Goal: Task Accomplishment & Management: Use online tool/utility

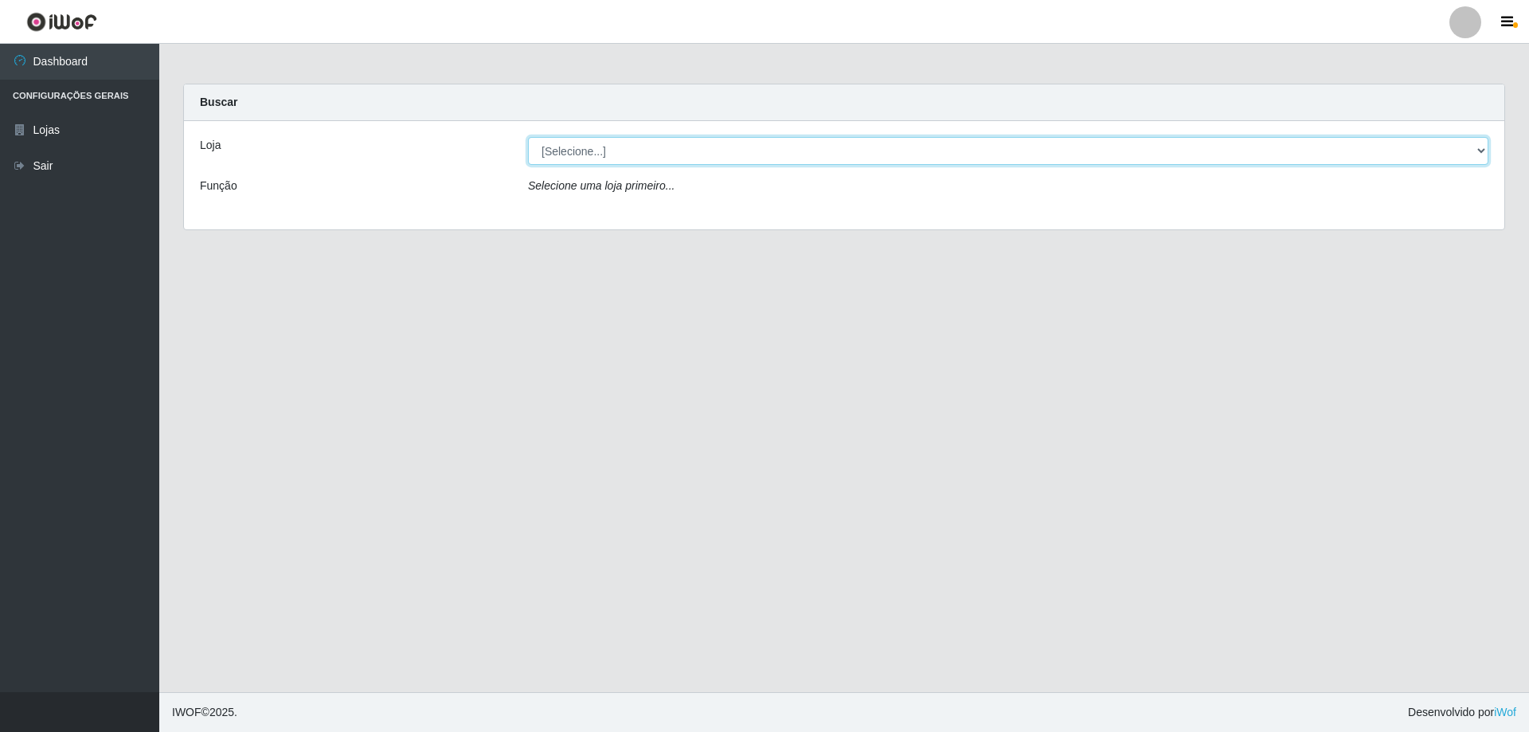
click at [1475, 151] on select "[Selecione...] Atacado Vem - [STREET_ADDRESS]" at bounding box center [1008, 151] width 960 height 28
select select "461"
click at [528, 137] on select "[Selecione...] Atacado Vem - [STREET_ADDRESS]" at bounding box center [1008, 151] width 960 height 28
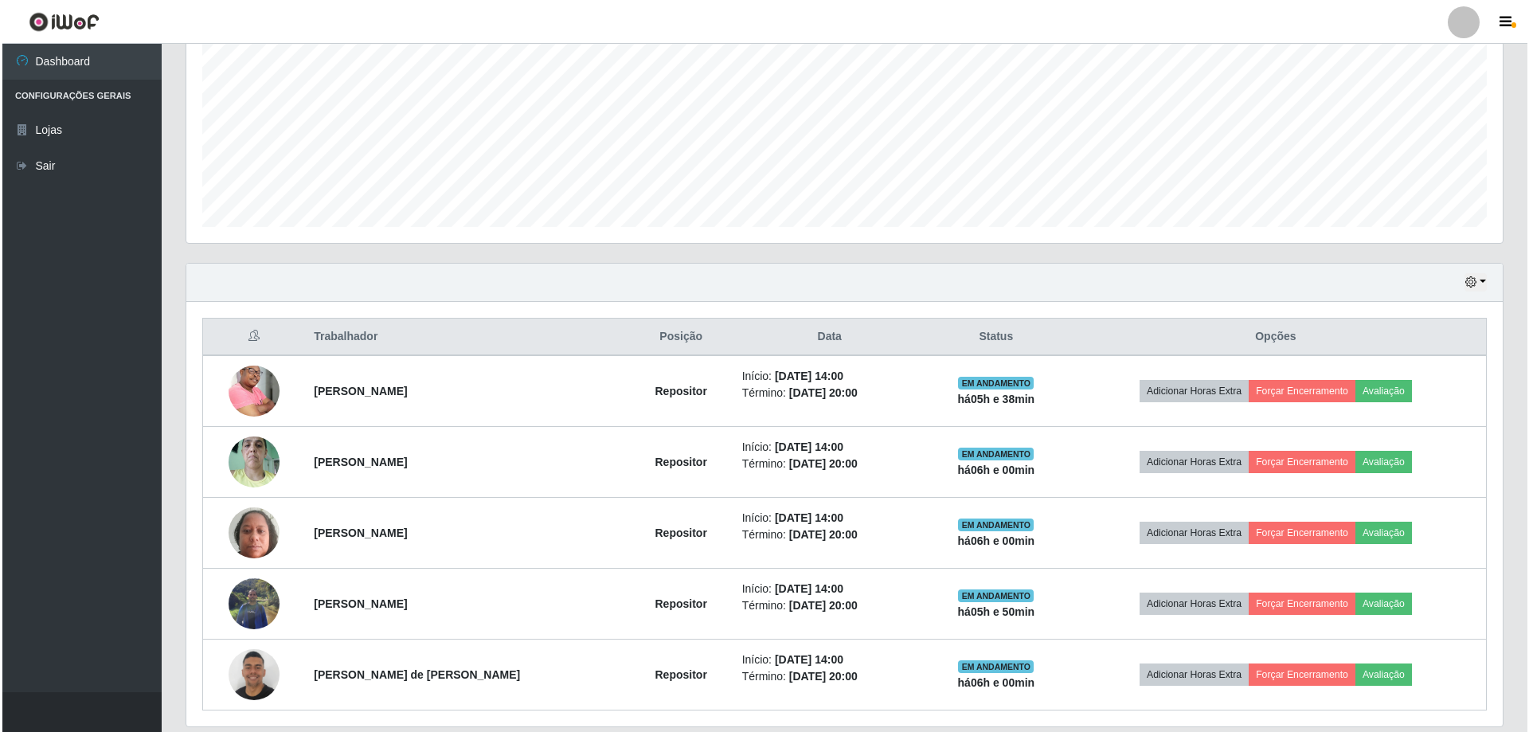
scroll to position [396, 0]
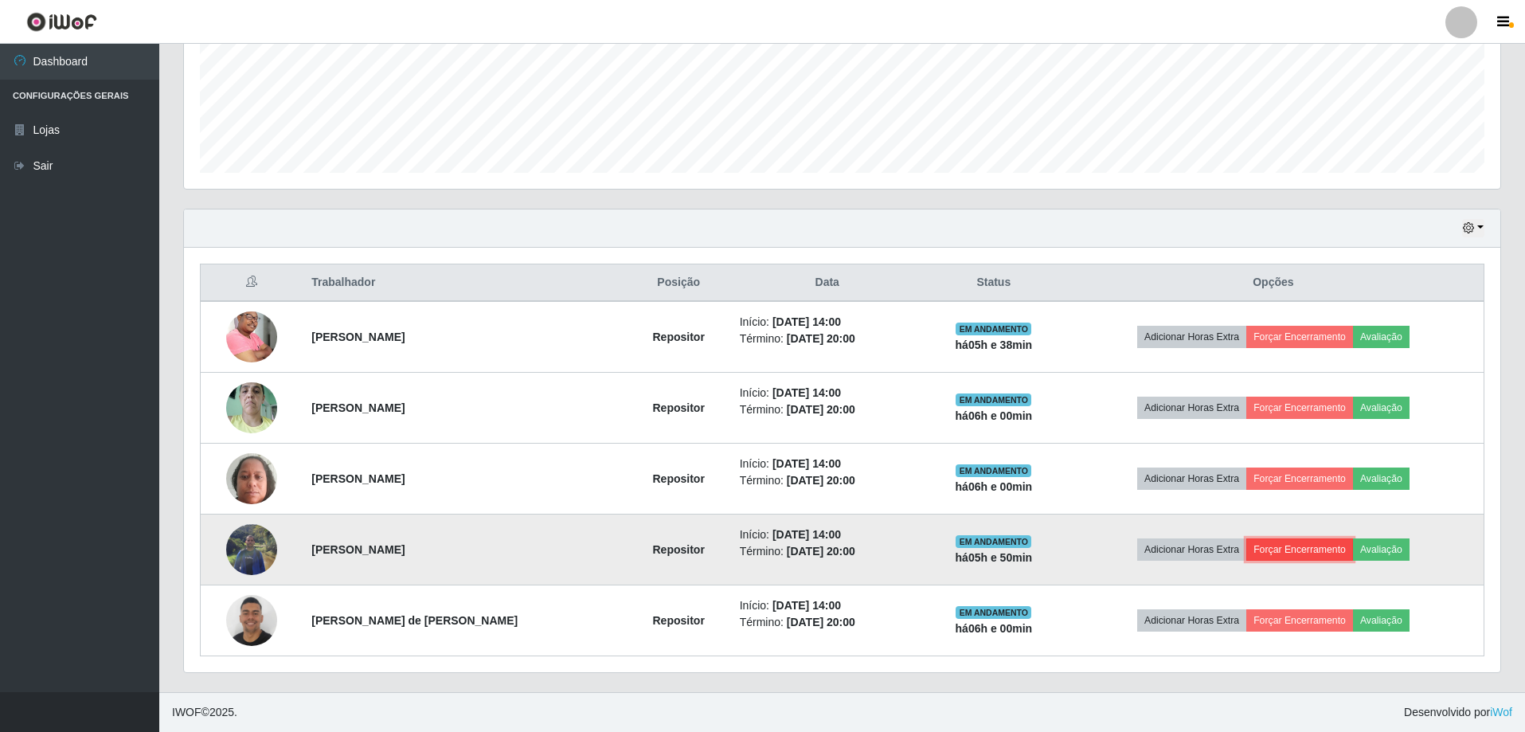
click at [1299, 543] on button "Forçar Encerramento" at bounding box center [1299, 549] width 107 height 22
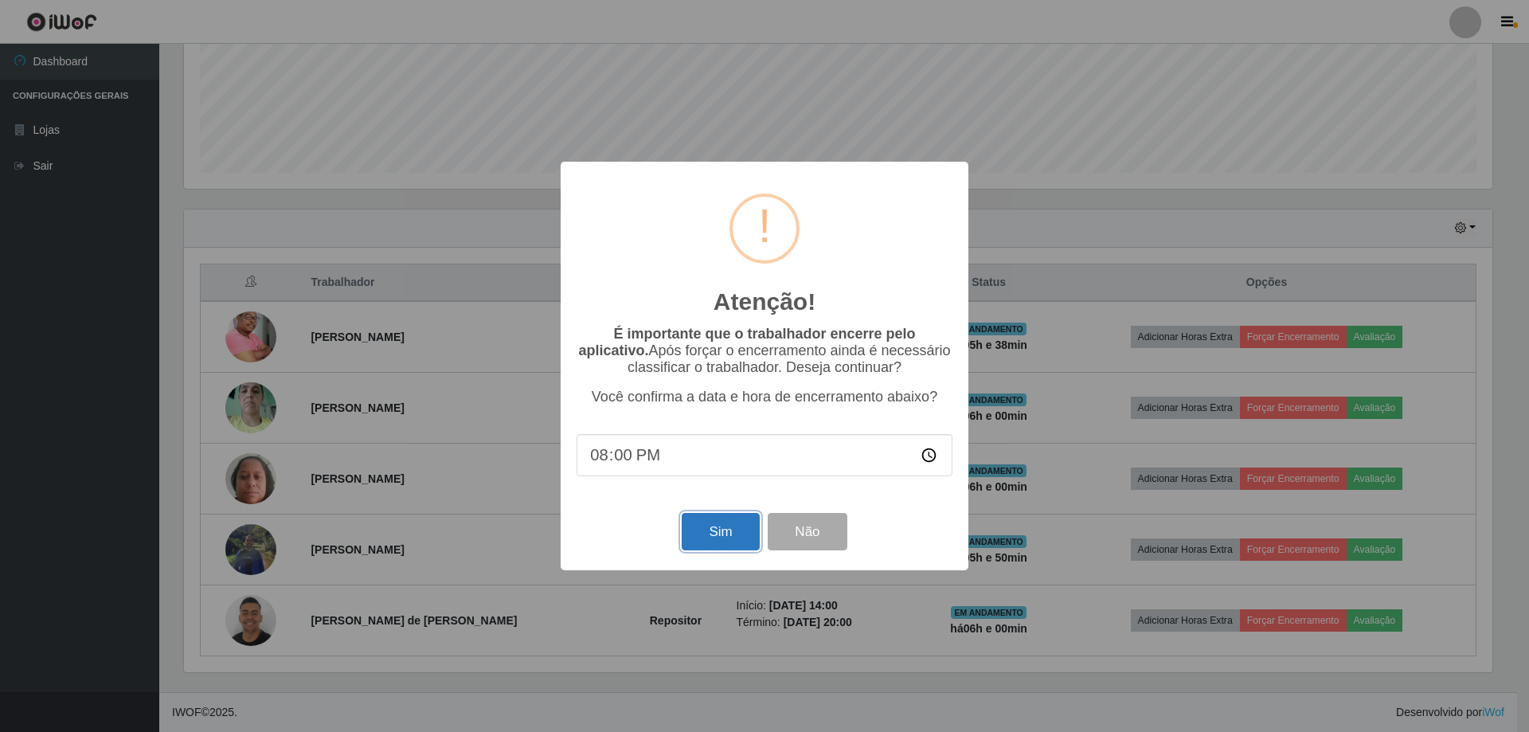
click at [713, 533] on button "Sim" at bounding box center [719, 531] width 77 height 37
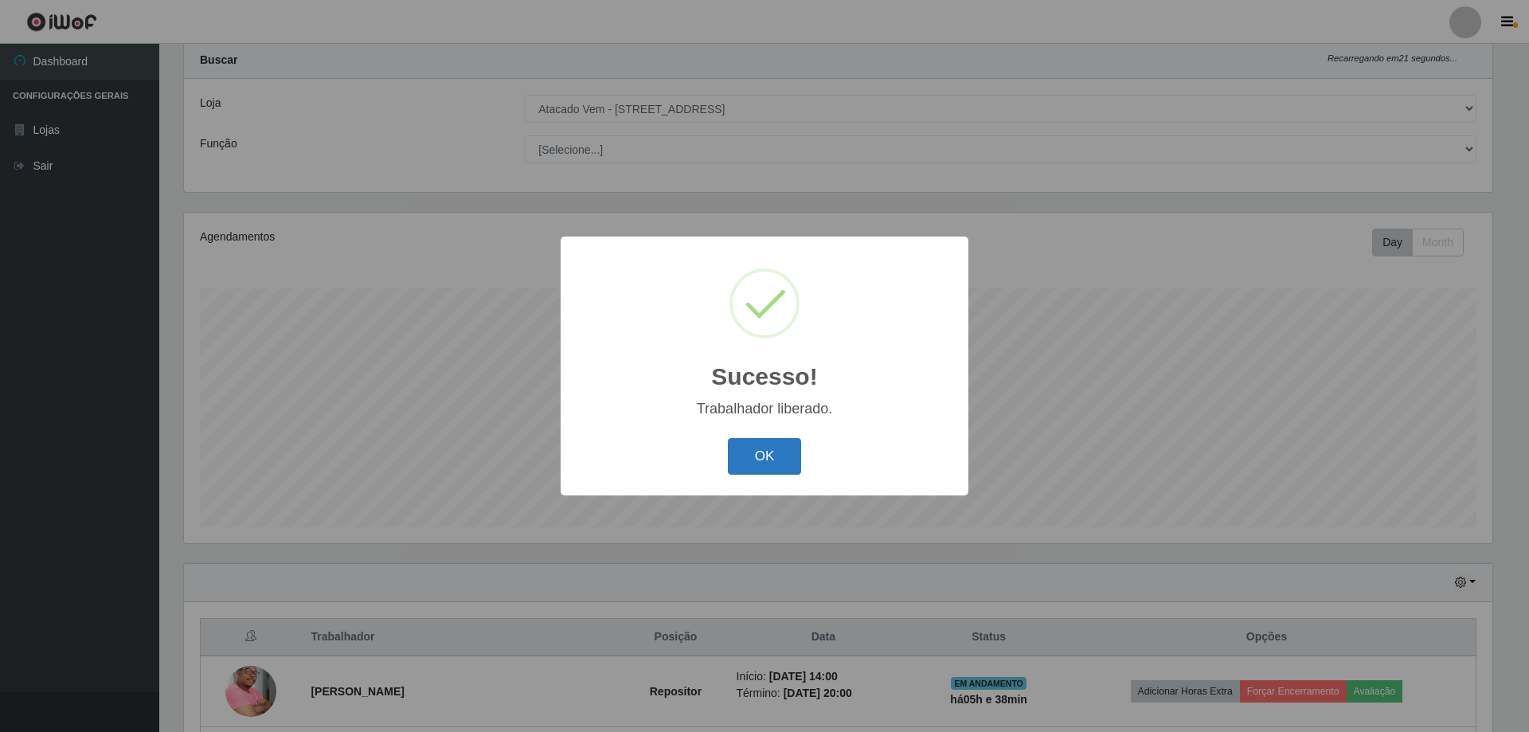
click at [780, 441] on button "OK" at bounding box center [765, 456] width 74 height 37
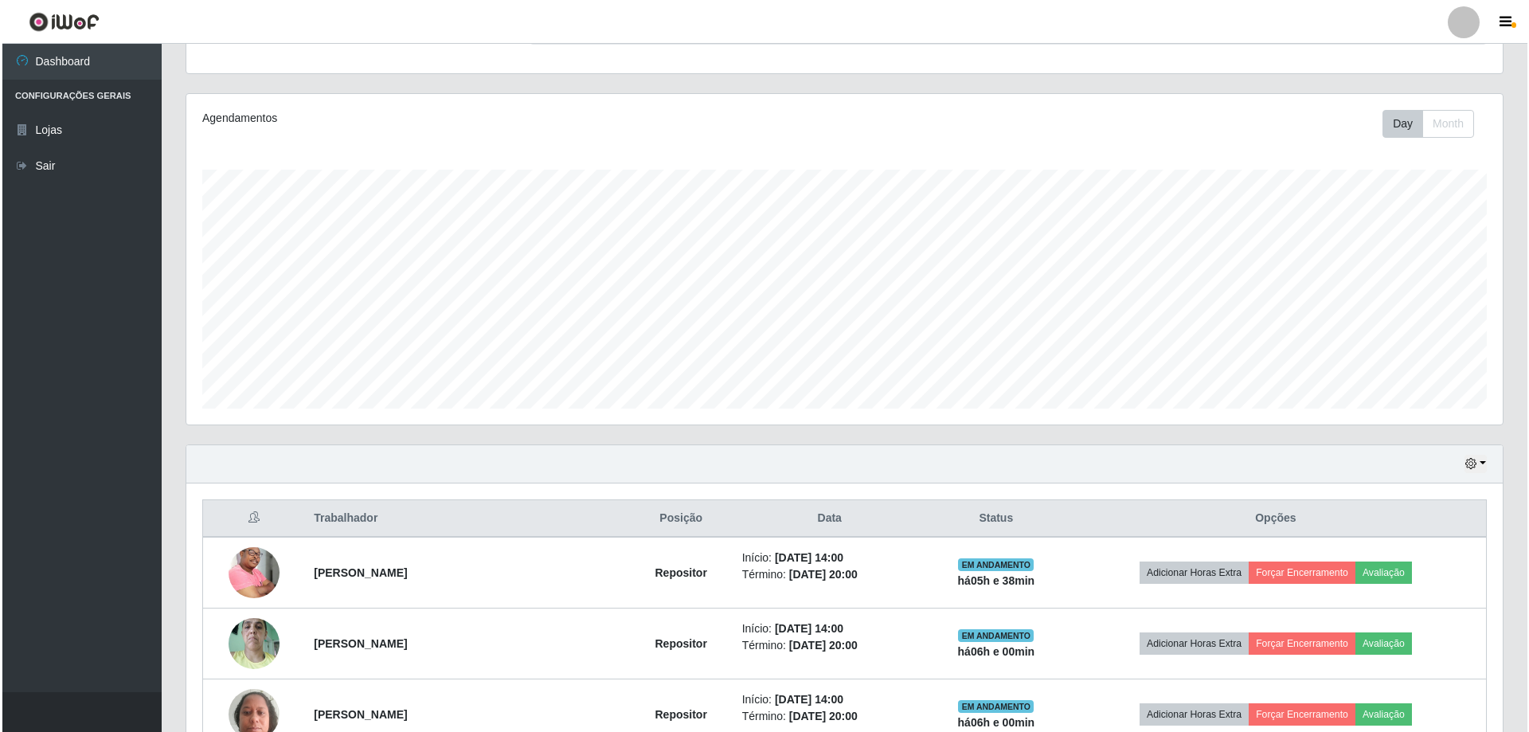
scroll to position [326, 0]
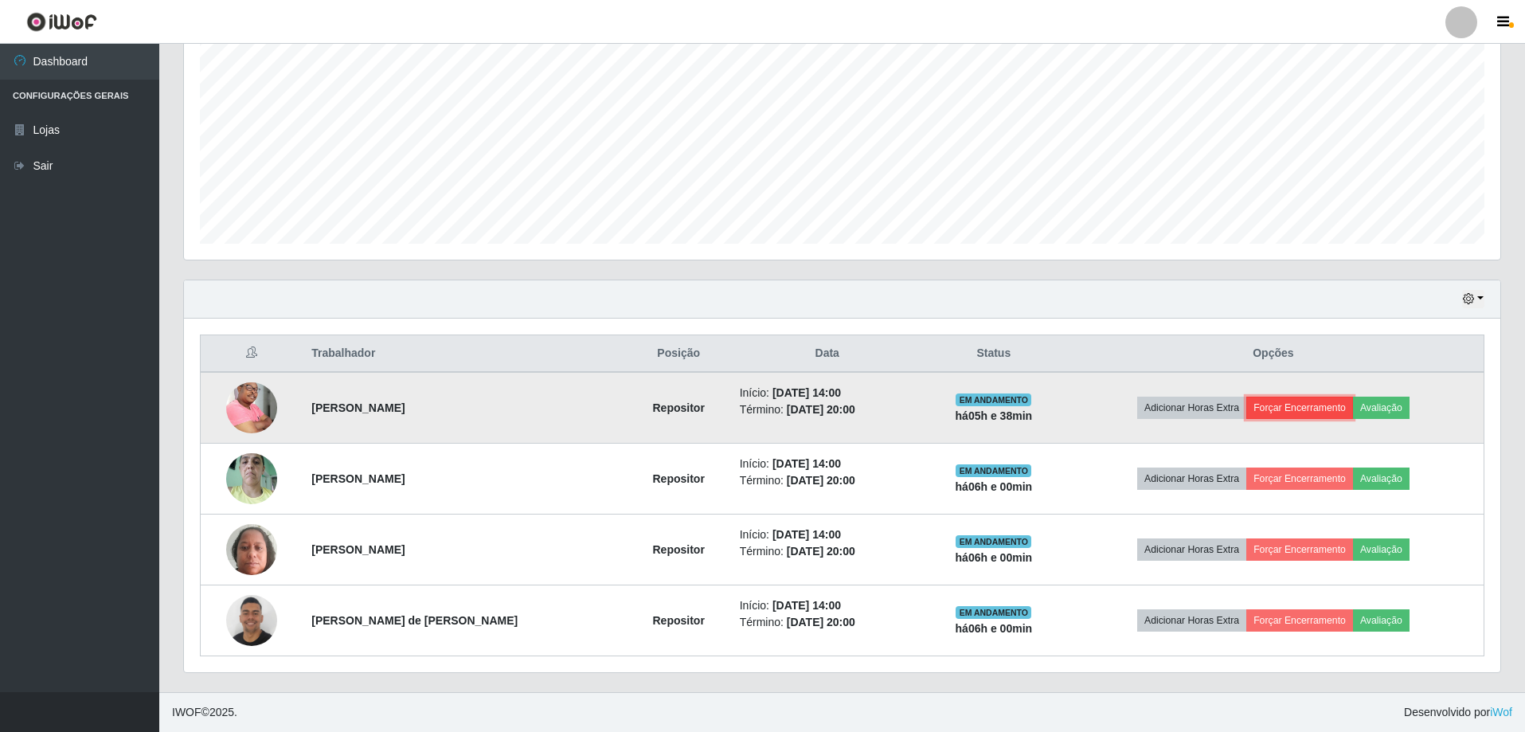
click at [1305, 403] on button "Forçar Encerramento" at bounding box center [1299, 407] width 107 height 22
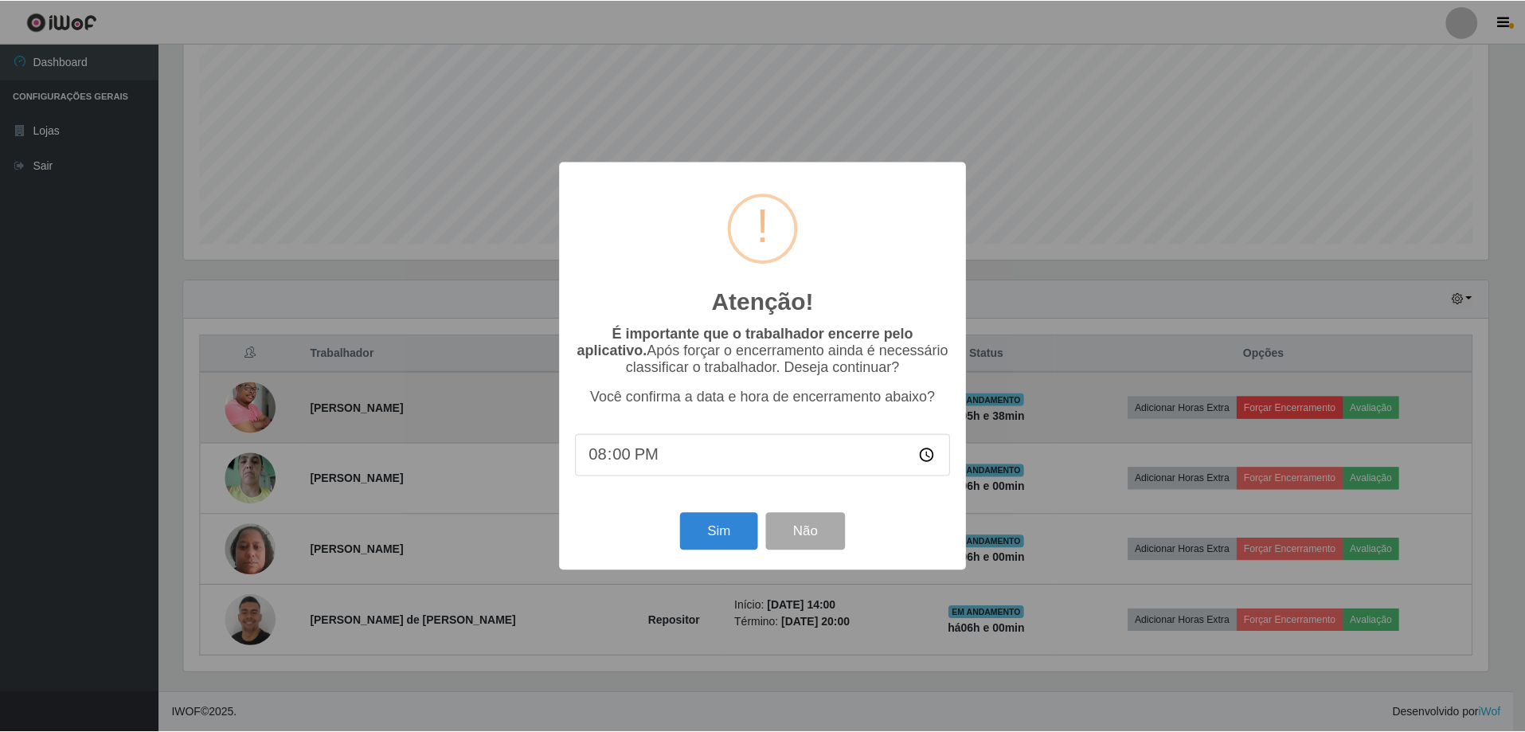
scroll to position [330, 1308]
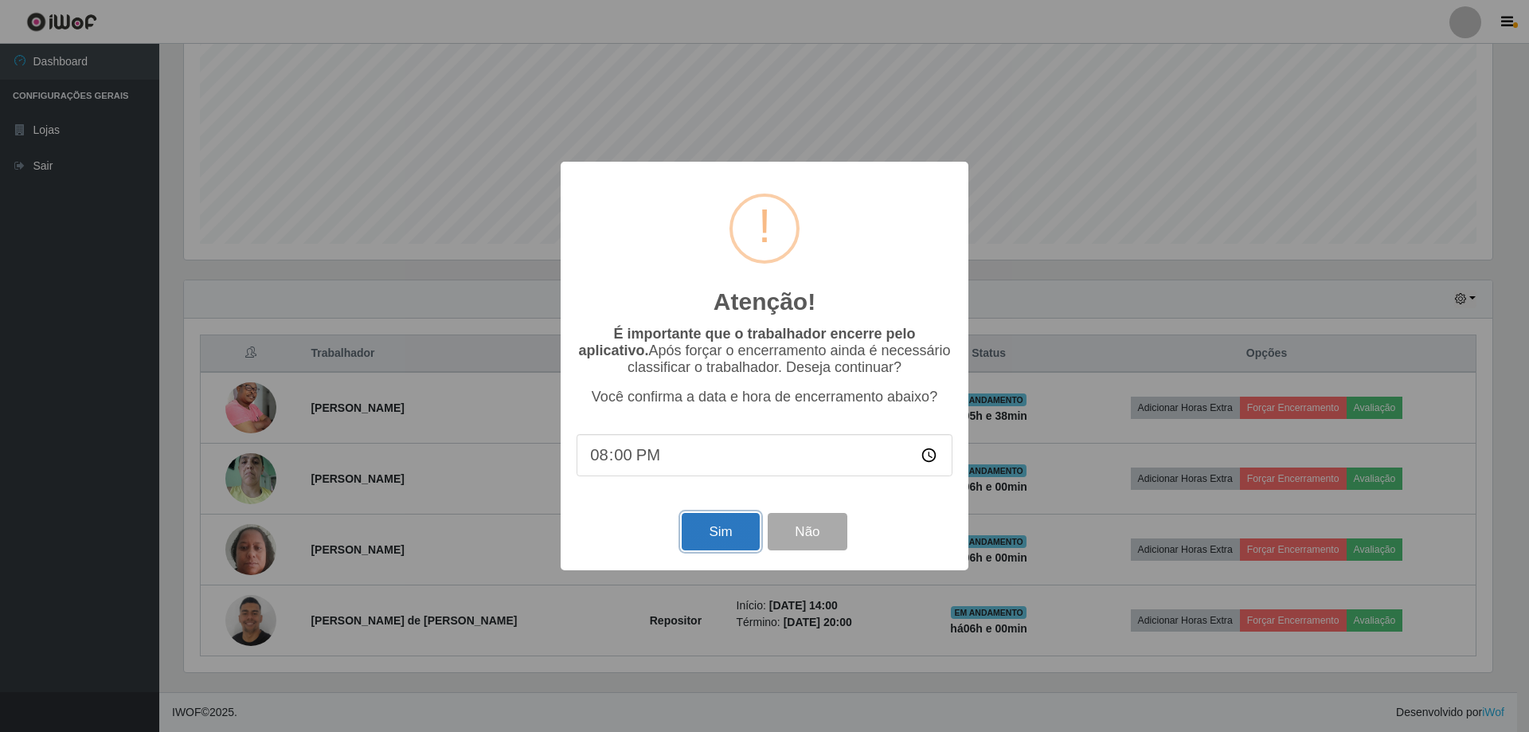
click at [706, 542] on button "Sim" at bounding box center [719, 531] width 77 height 37
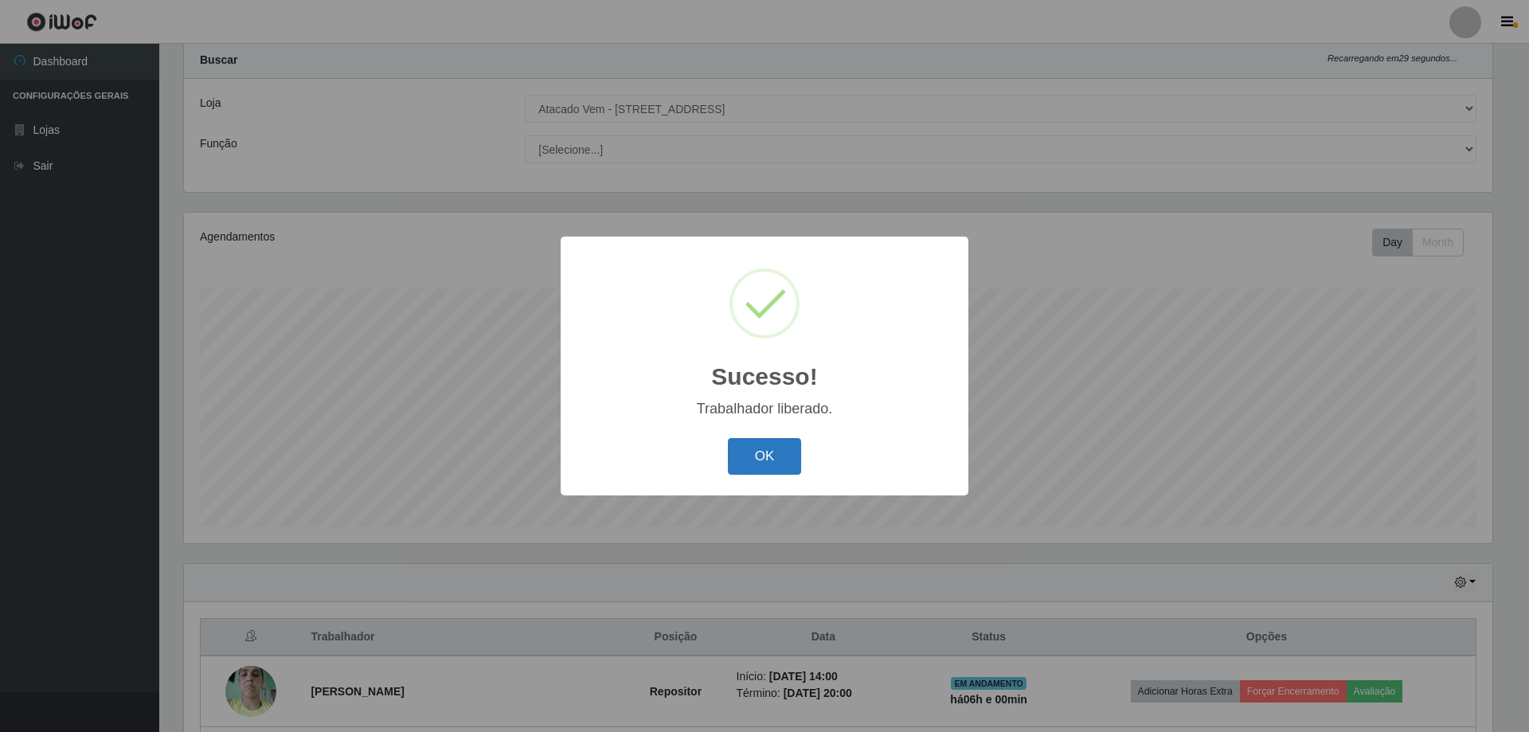
click at [785, 445] on button "OK" at bounding box center [765, 456] width 74 height 37
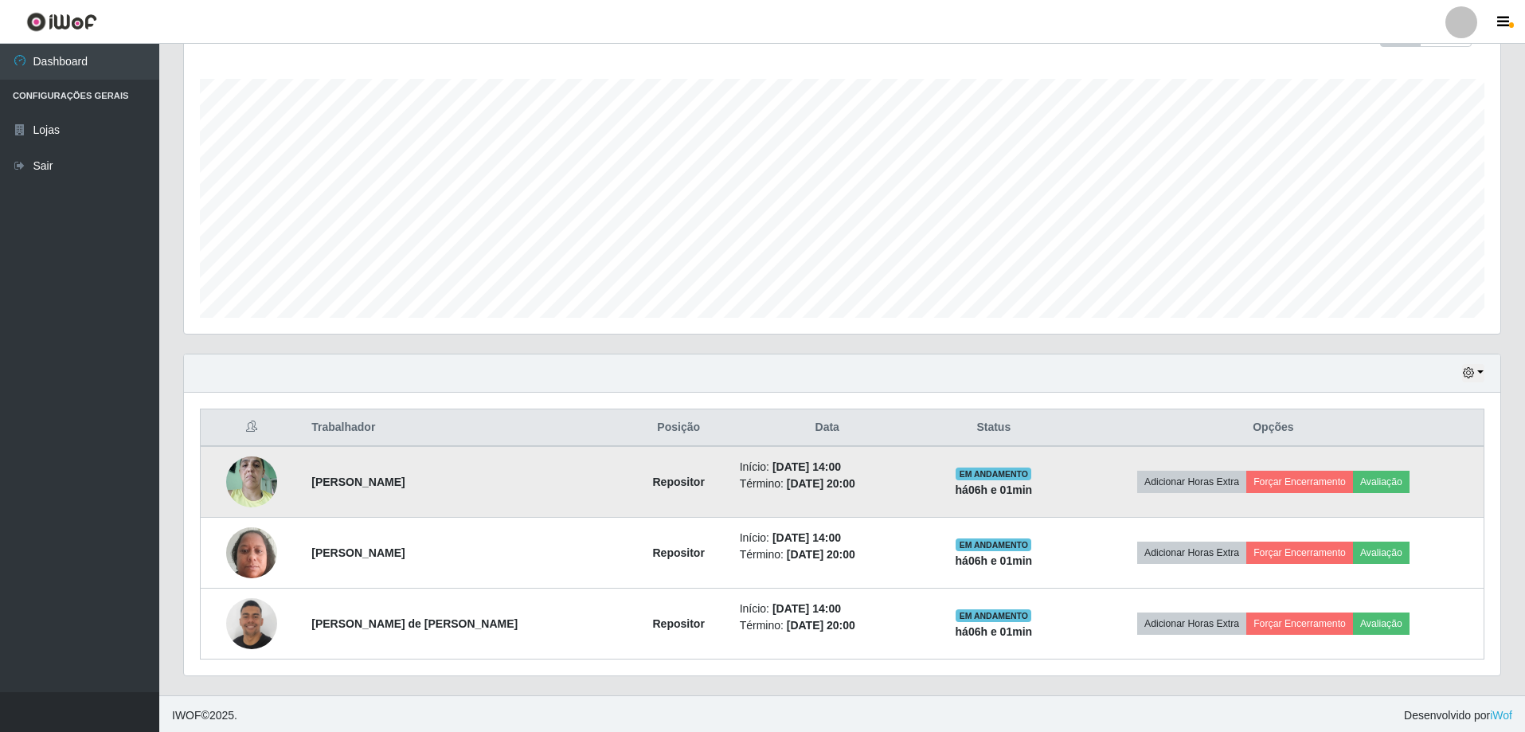
scroll to position [255, 0]
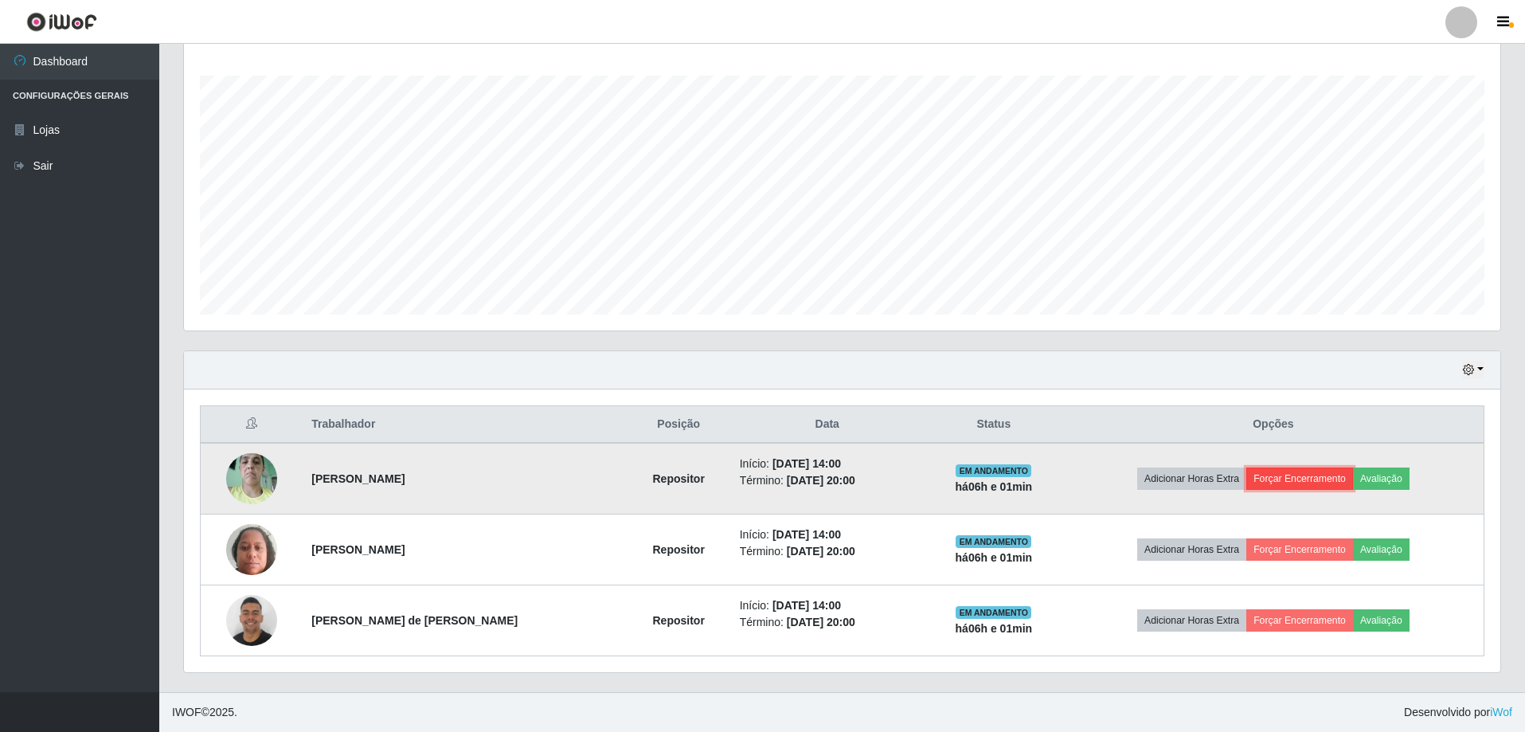
click at [1311, 475] on button "Forçar Encerramento" at bounding box center [1299, 478] width 107 height 22
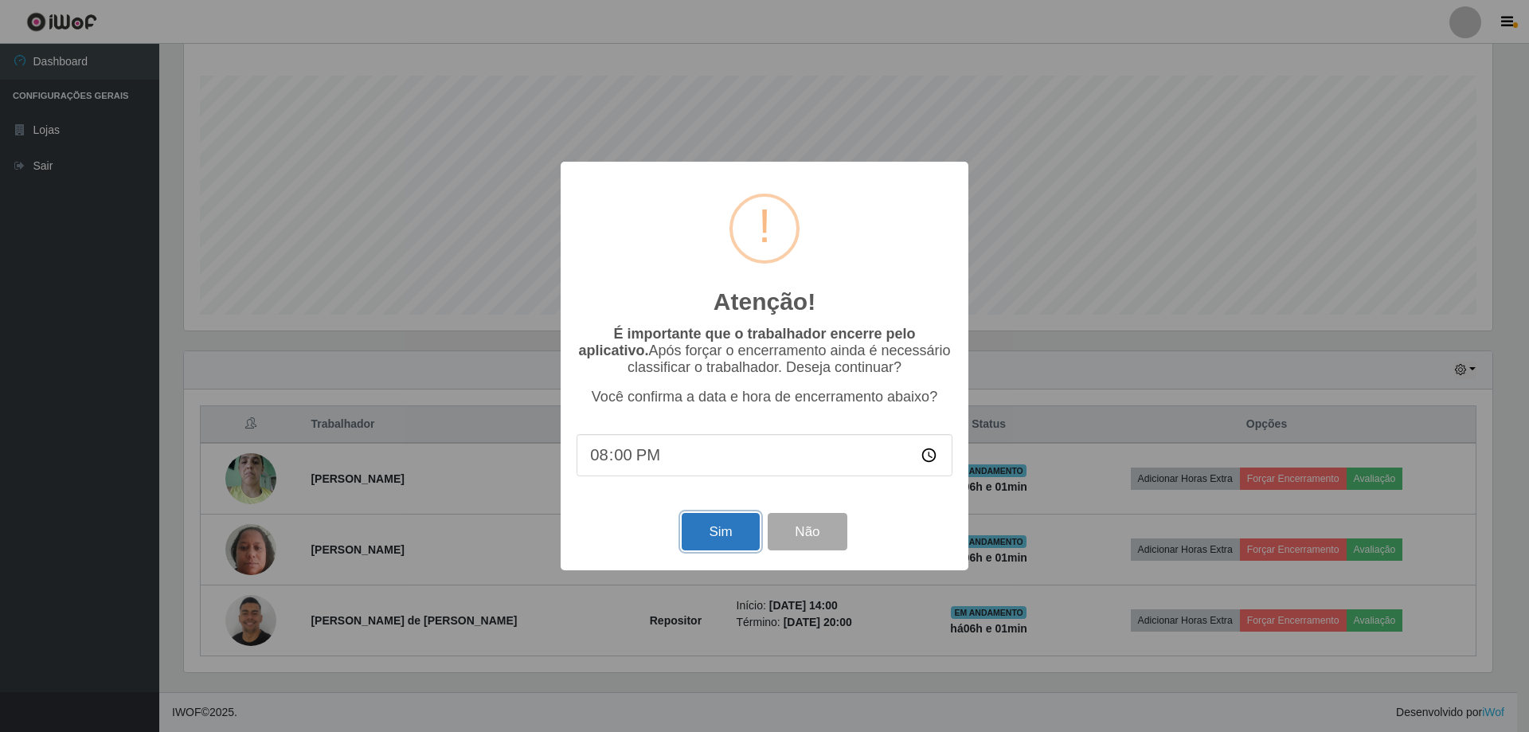
click at [738, 538] on button "Sim" at bounding box center [719, 531] width 77 height 37
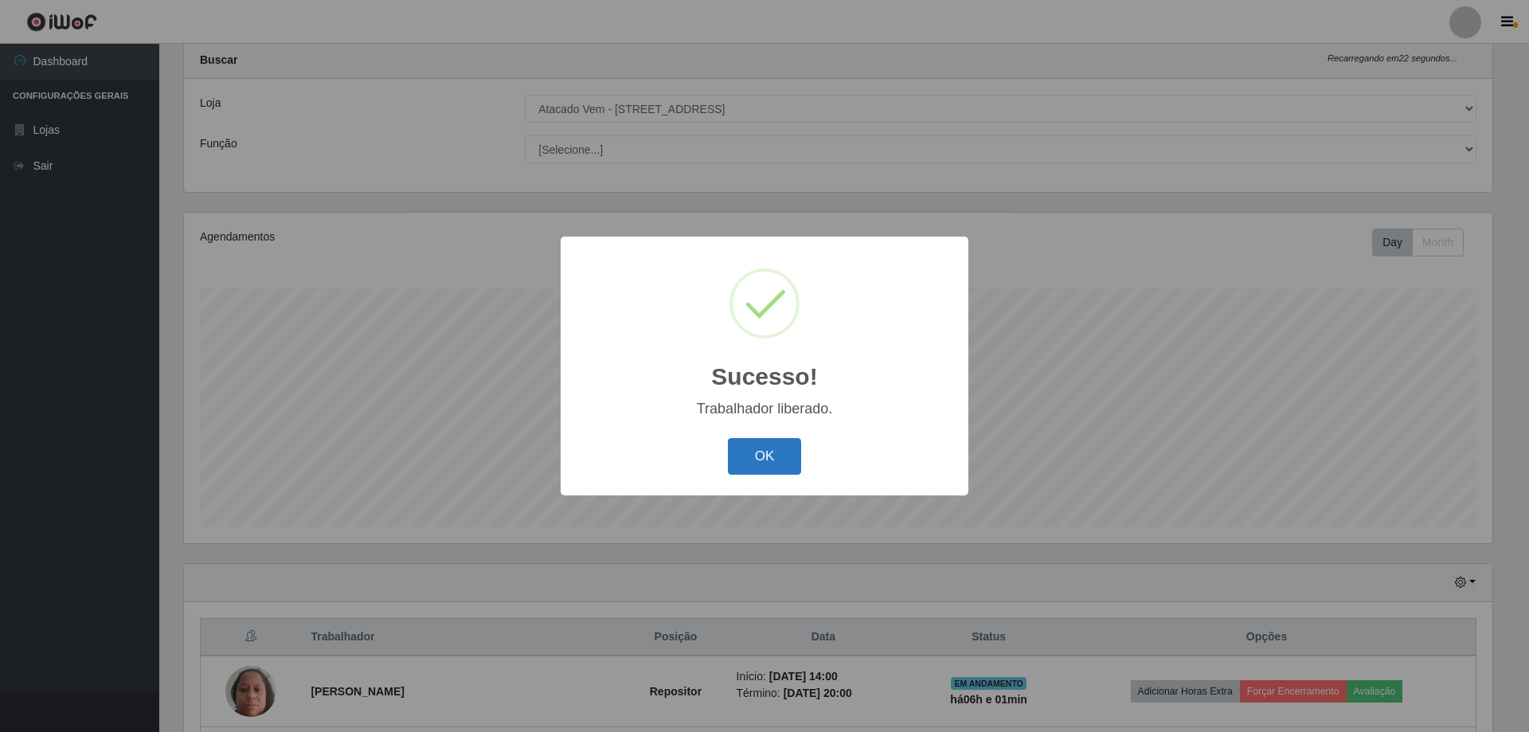
click at [756, 455] on button "OK" at bounding box center [765, 456] width 74 height 37
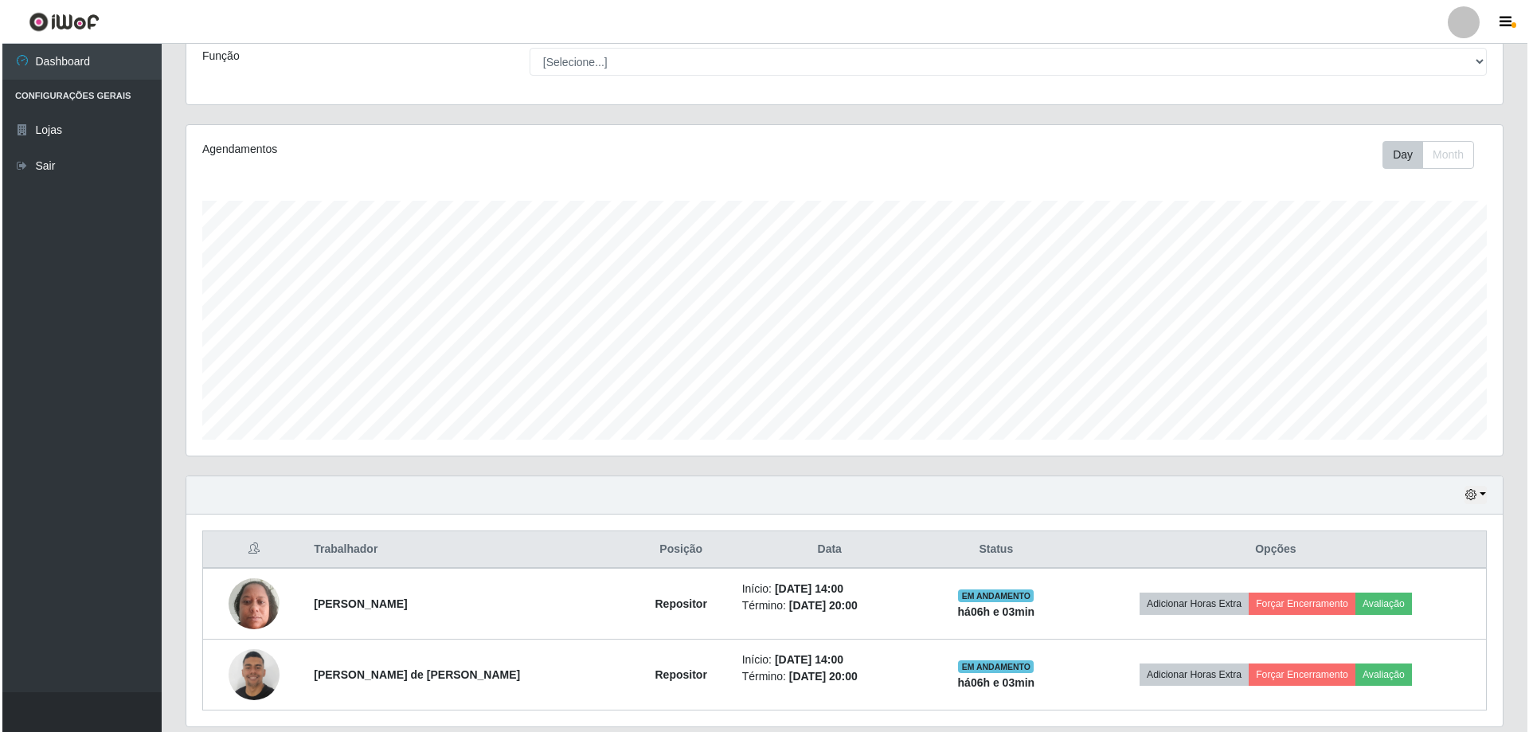
scroll to position [184, 0]
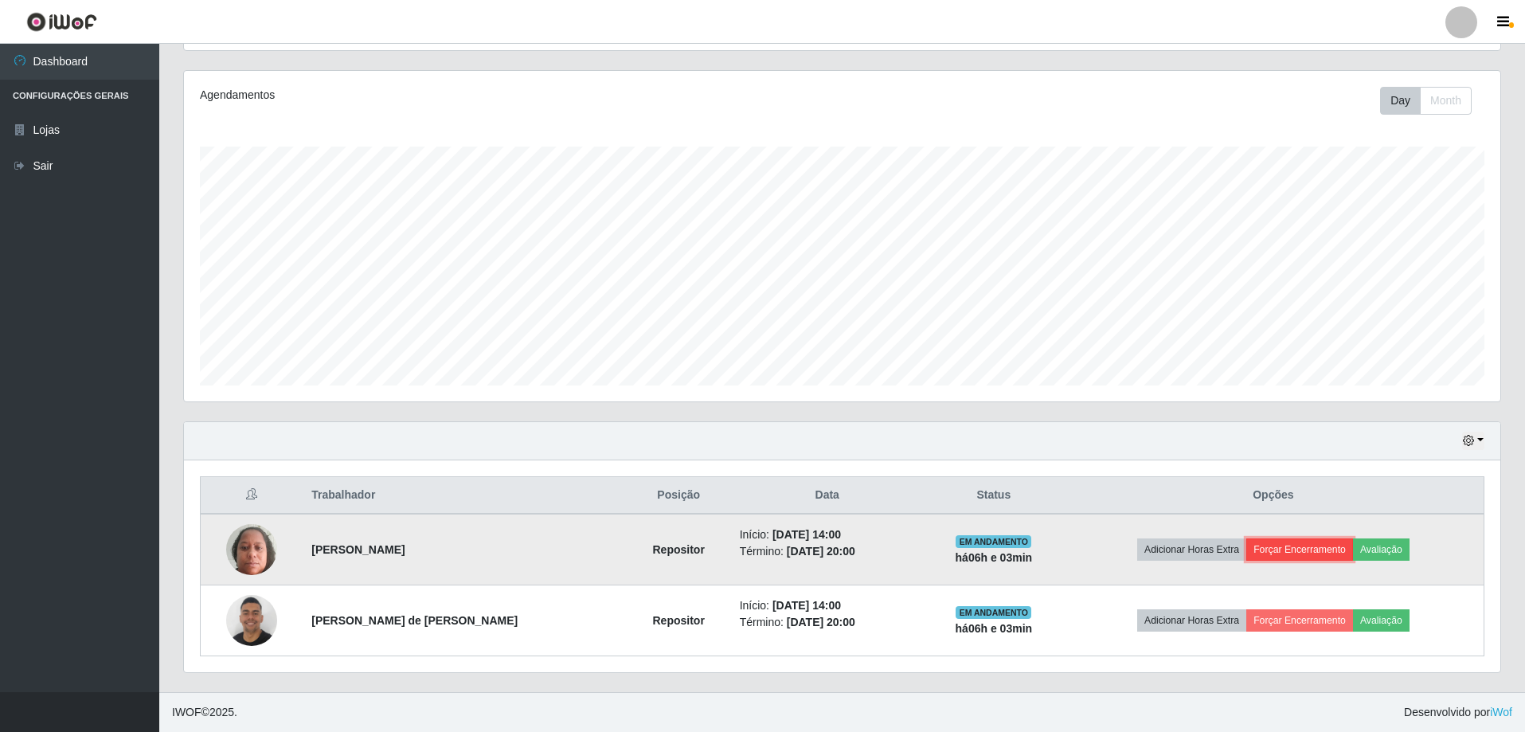
click at [1320, 545] on button "Forçar Encerramento" at bounding box center [1299, 549] width 107 height 22
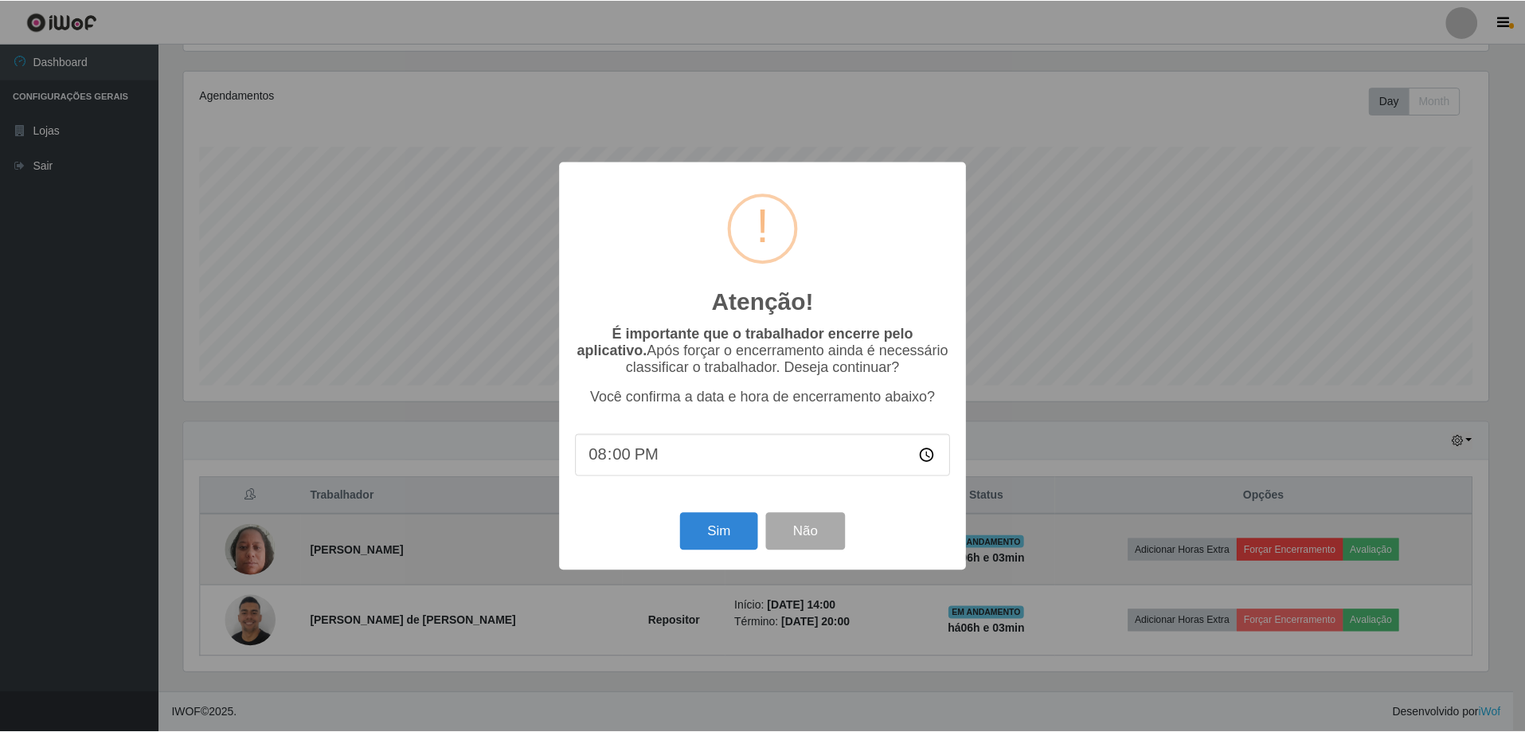
scroll to position [330, 1308]
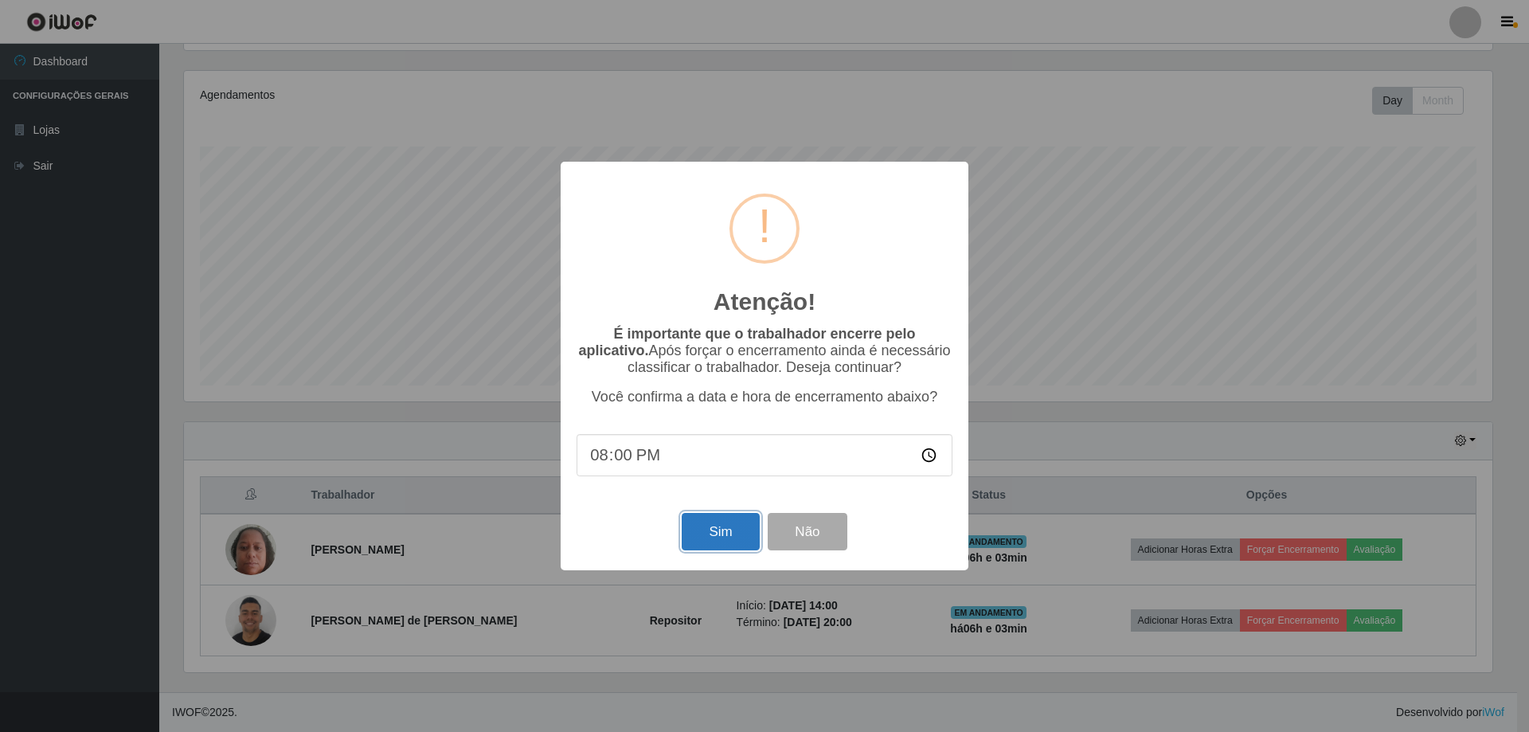
click at [721, 519] on button "Sim" at bounding box center [719, 531] width 77 height 37
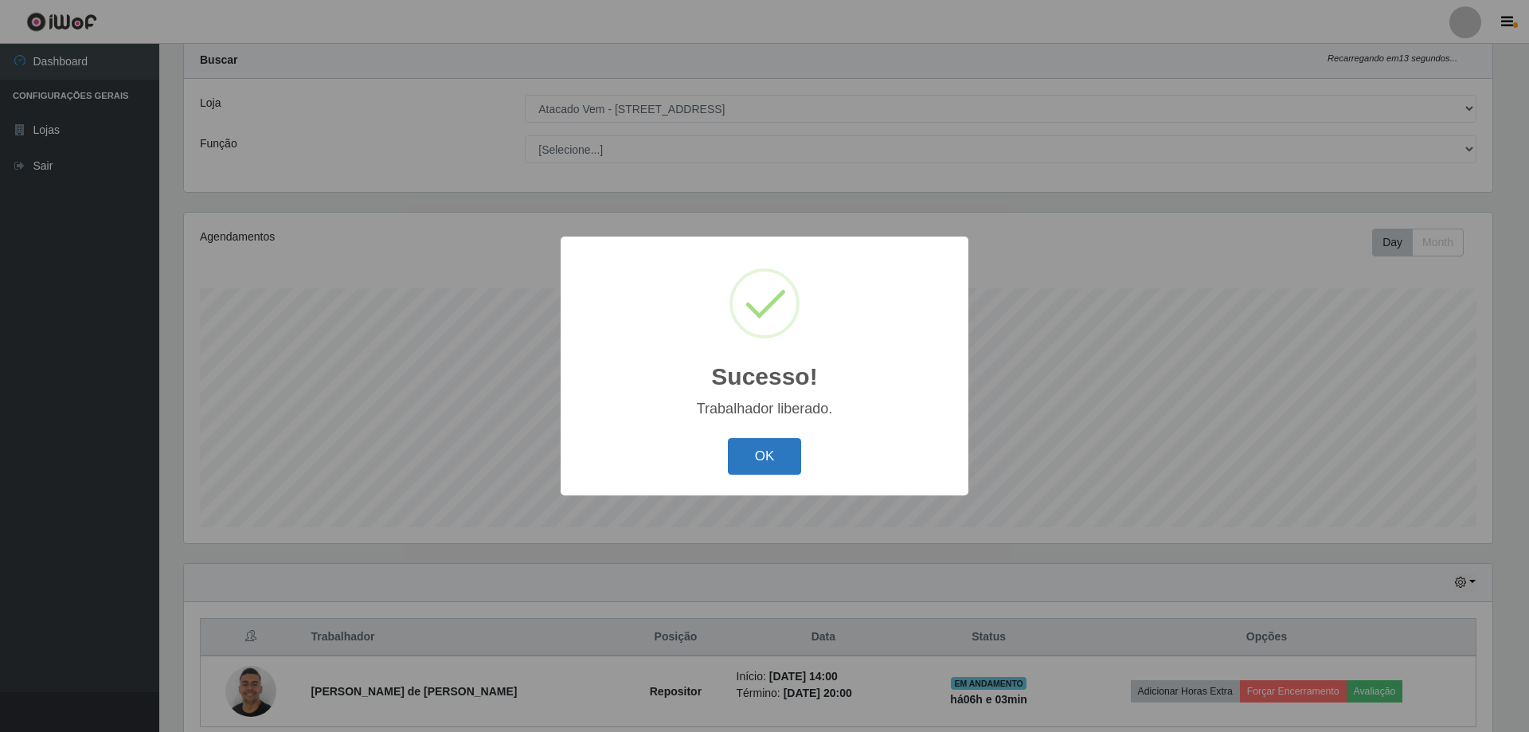
click at [763, 455] on button "OK" at bounding box center [765, 456] width 74 height 37
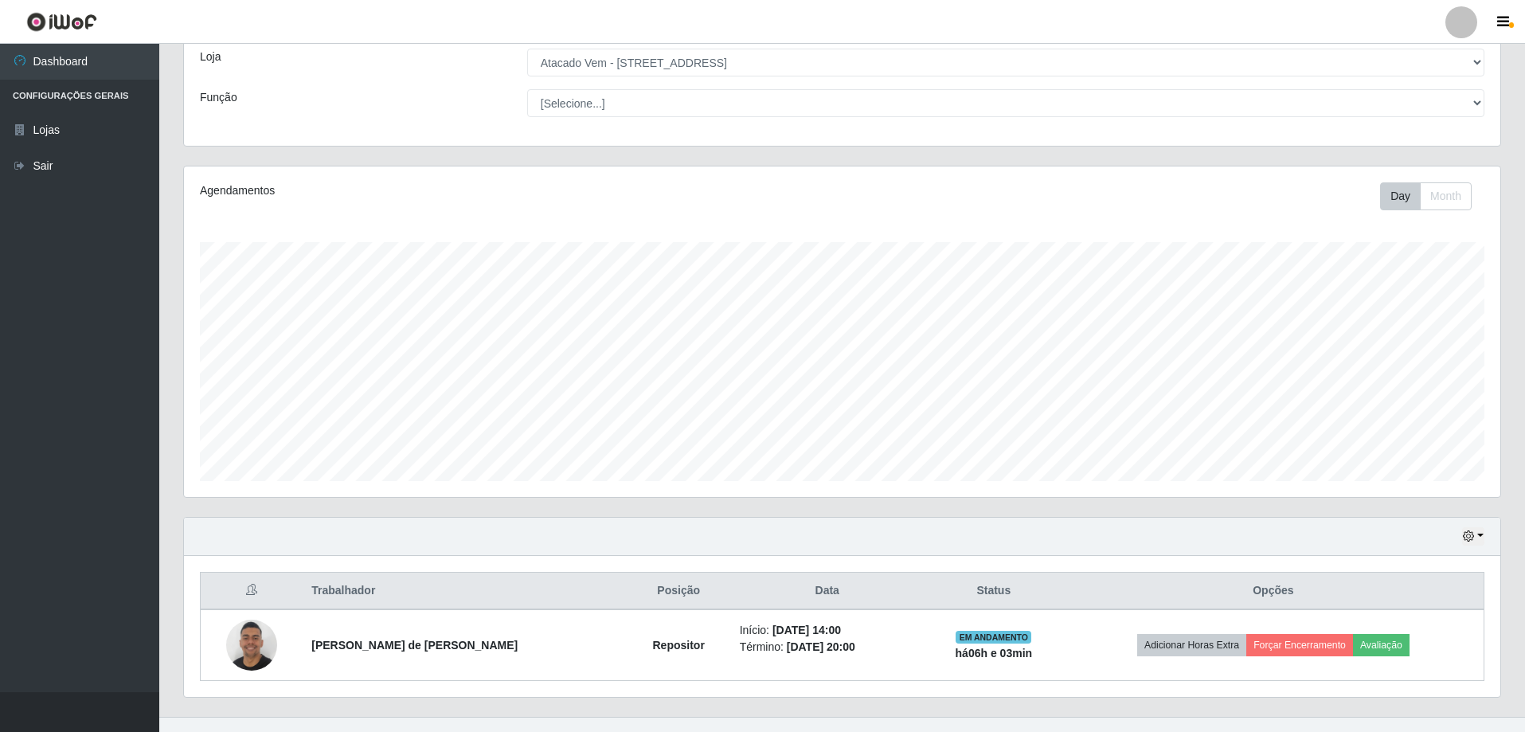
scroll to position [113, 0]
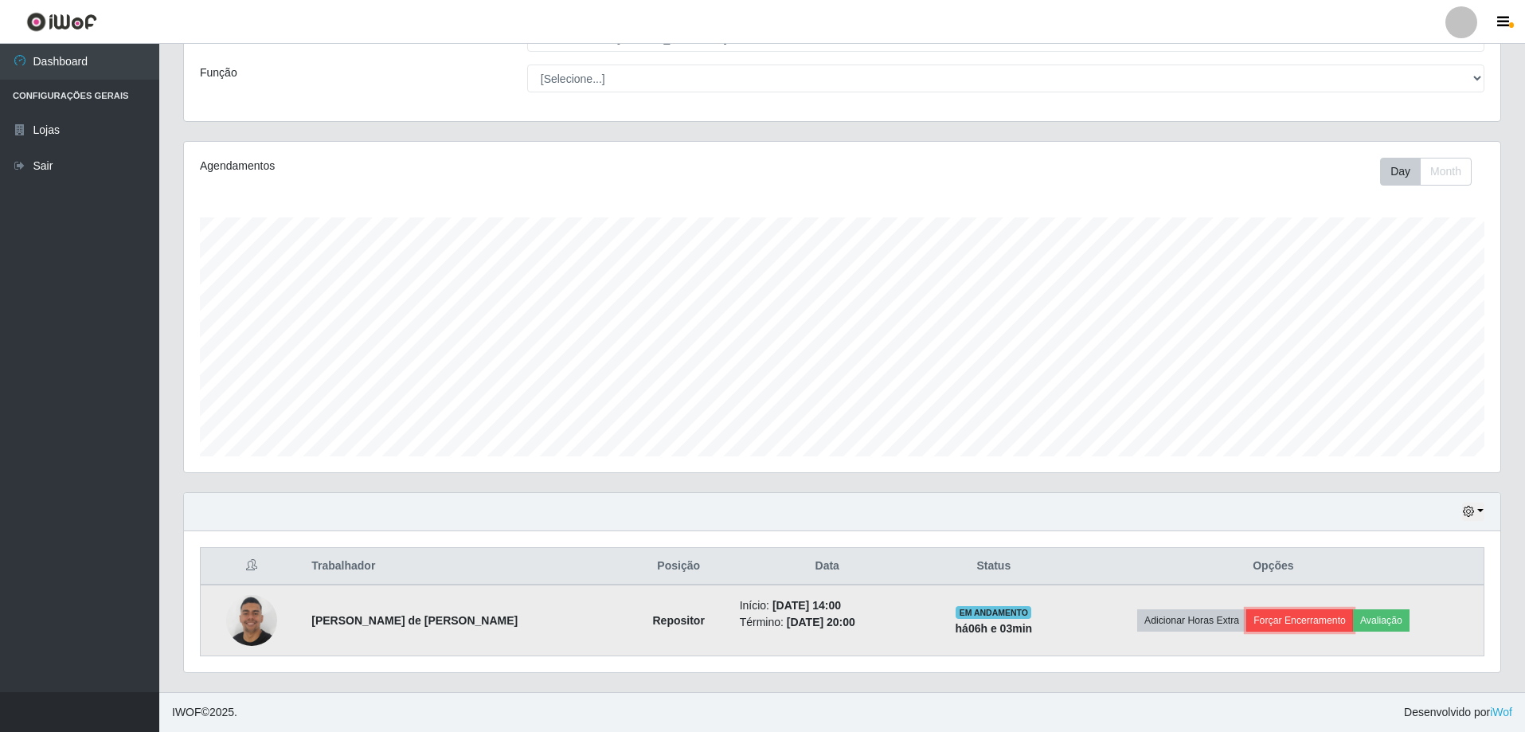
click at [1318, 620] on button "Forçar Encerramento" at bounding box center [1299, 620] width 107 height 22
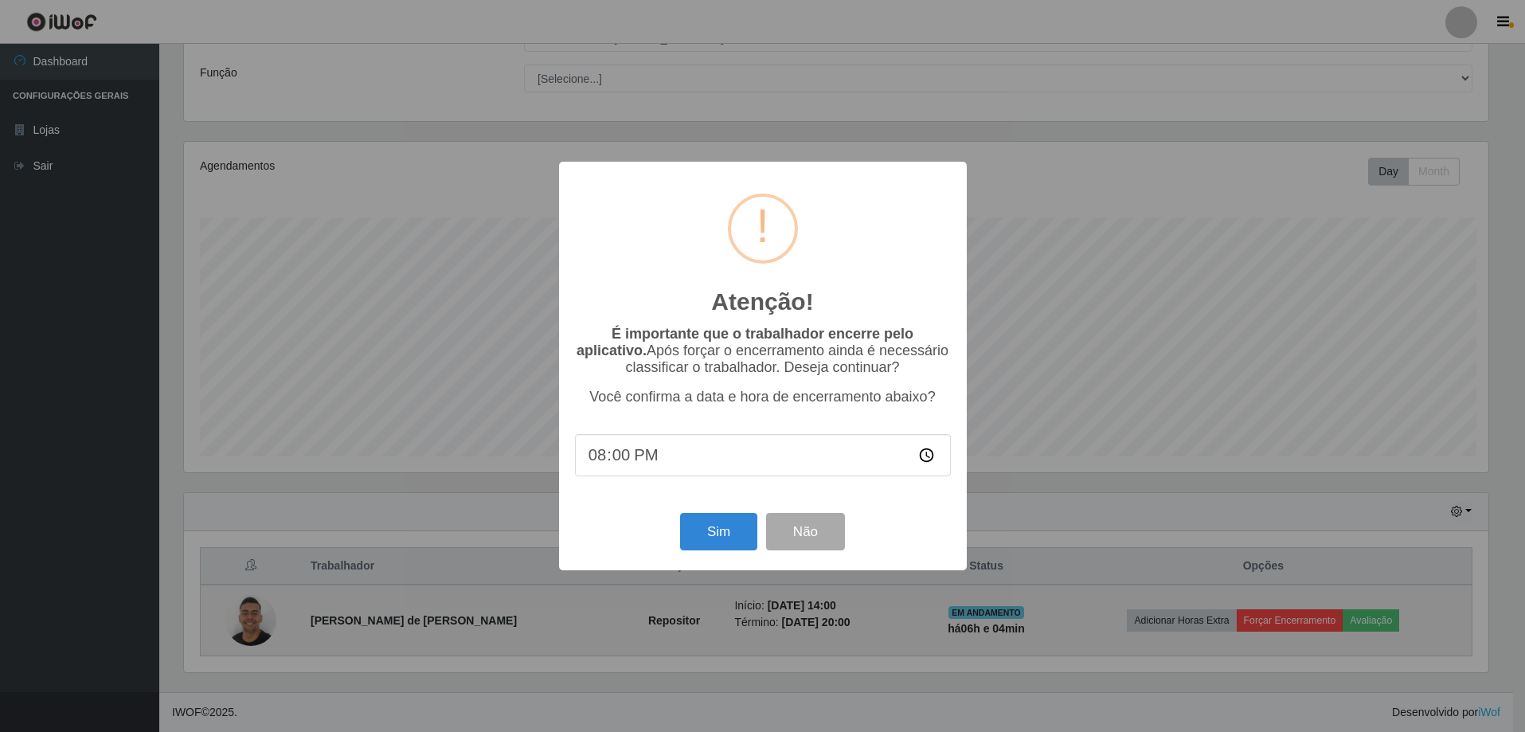
scroll to position [330, 1308]
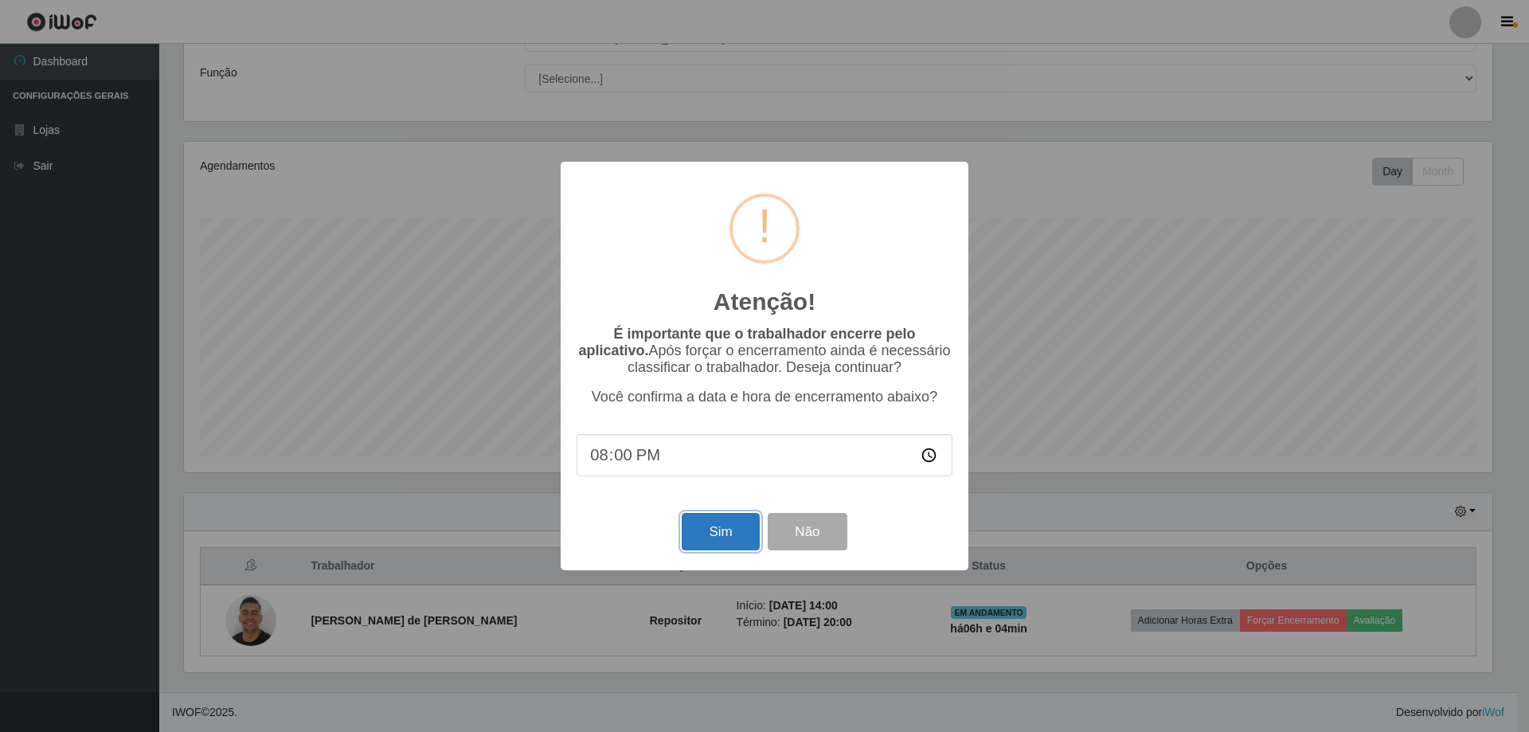
click at [713, 535] on button "Sim" at bounding box center [719, 531] width 77 height 37
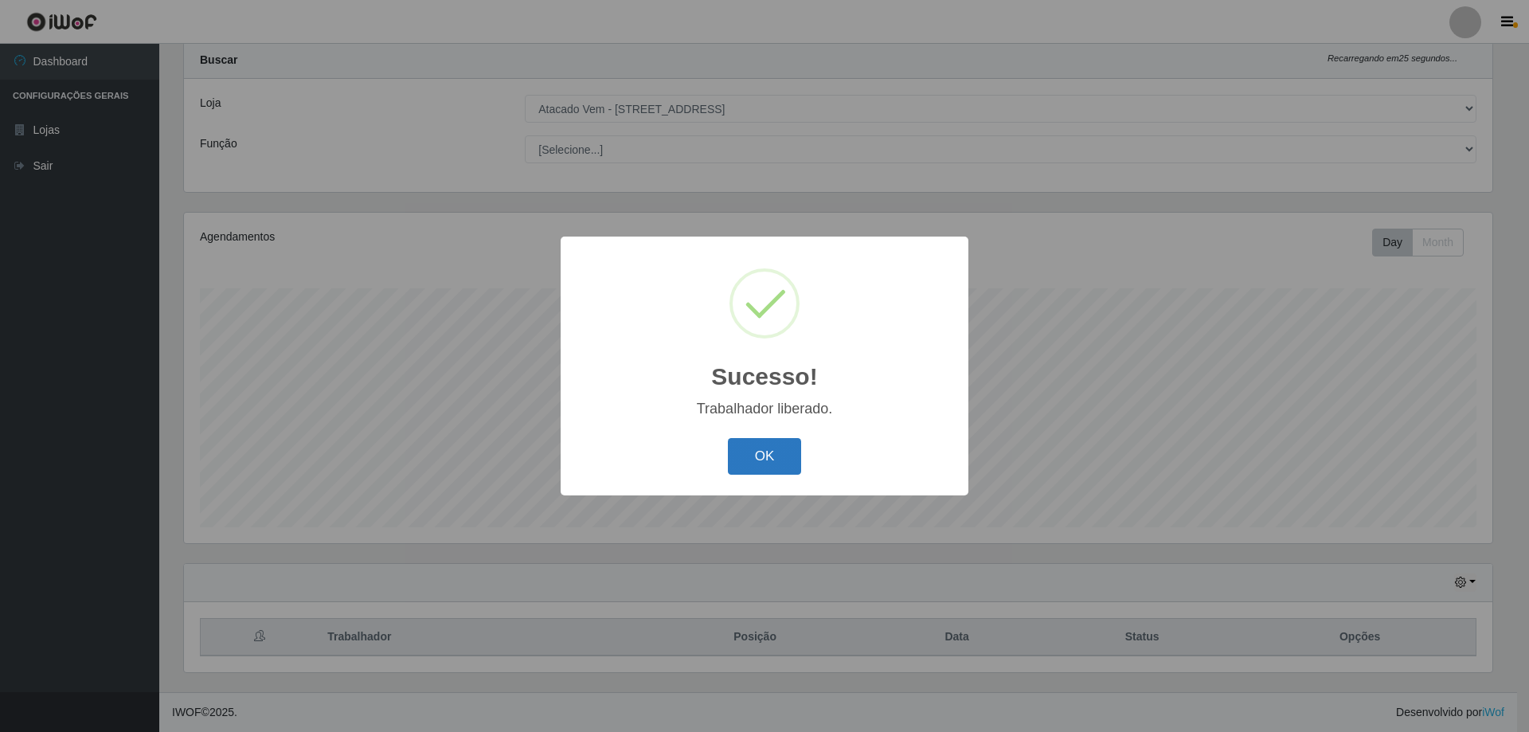
click at [767, 462] on button "OK" at bounding box center [765, 456] width 74 height 37
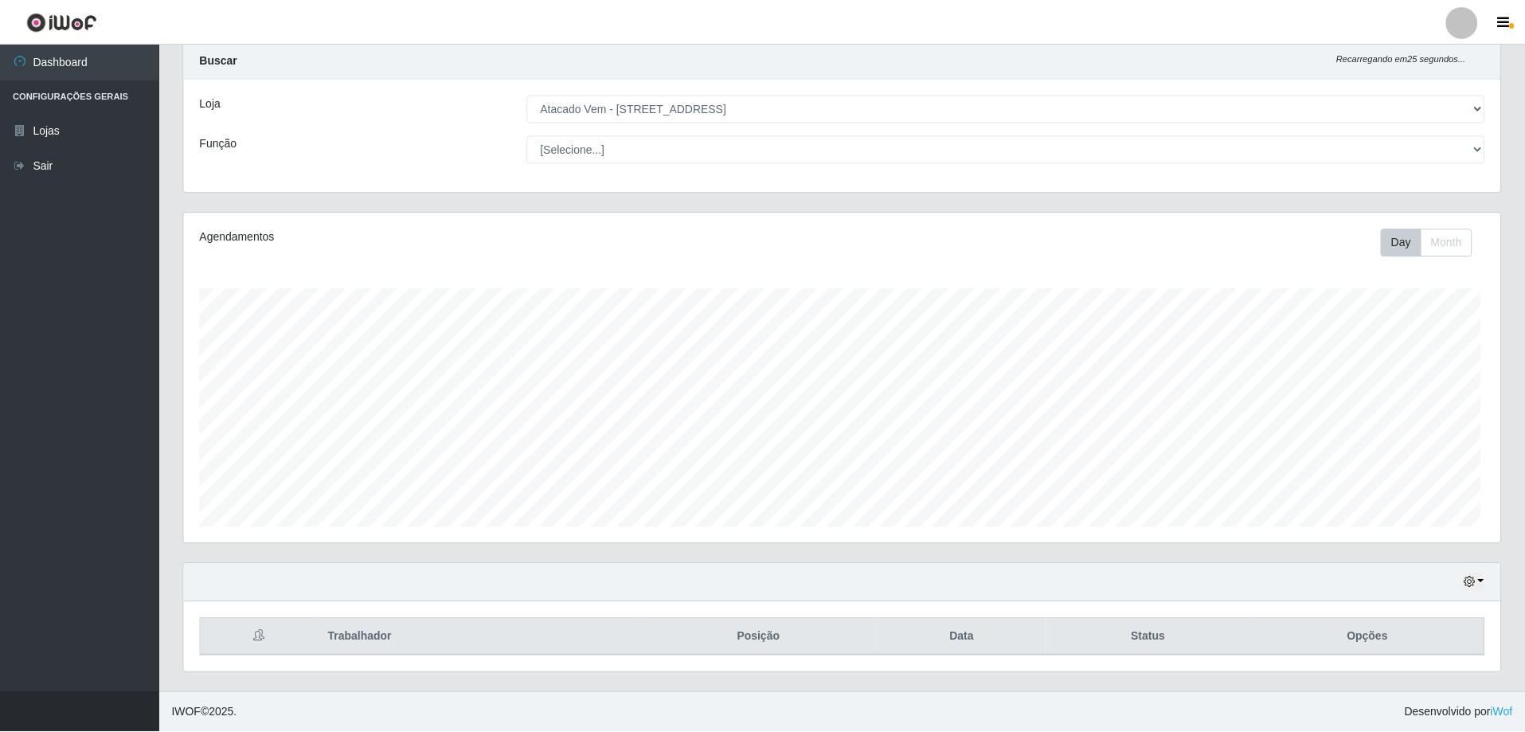
scroll to position [330, 1316]
